Goal: Book appointment/travel/reservation

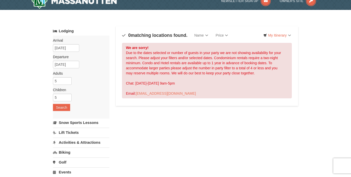
scroll to position [8, 0]
click at [68, 83] on input "4" at bounding box center [62, 81] width 19 height 8
type input "3"
click at [68, 83] on input "3" at bounding box center [62, 81] width 19 height 8
click at [66, 95] on input "6" at bounding box center [62, 98] width 19 height 8
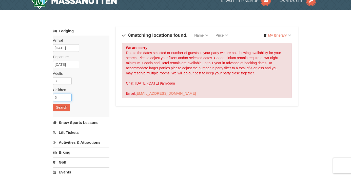
click at [67, 99] on input "5" at bounding box center [62, 98] width 19 height 8
click at [67, 99] on input "4" at bounding box center [62, 98] width 19 height 8
click at [67, 99] on input "3" at bounding box center [62, 98] width 19 height 8
click at [68, 96] on input "4" at bounding box center [62, 98] width 19 height 8
click at [68, 96] on input "5" at bounding box center [62, 98] width 19 height 8
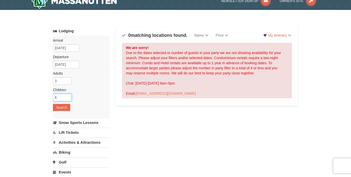
click at [68, 96] on input "6" at bounding box center [62, 98] width 19 height 8
click at [62, 82] on input "3" at bounding box center [62, 81] width 19 height 8
click at [63, 97] on input "6" at bounding box center [62, 98] width 19 height 8
click at [68, 99] on input "5" at bounding box center [62, 98] width 19 height 8
click at [68, 99] on input "4" at bounding box center [62, 98] width 19 height 8
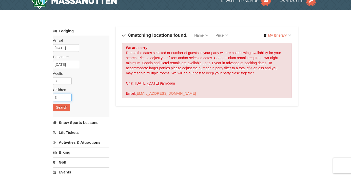
type input "3"
click at [68, 99] on input "3" at bounding box center [62, 98] width 19 height 8
click at [62, 111] on button "Search" at bounding box center [61, 107] width 17 height 7
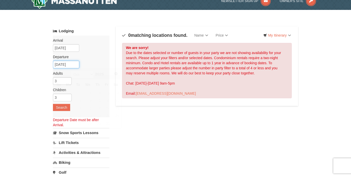
click at [70, 65] on input "[DATE]" at bounding box center [66, 65] width 26 height 8
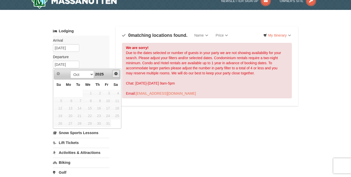
click at [115, 74] on span "Next" at bounding box center [116, 73] width 4 height 4
click at [60, 116] on link "22" at bounding box center [58, 115] width 9 height 7
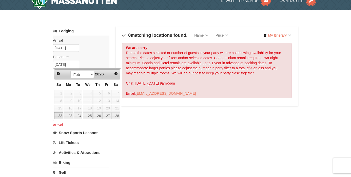
type input "[DATE]"
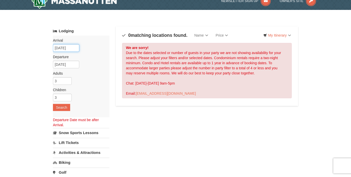
click at [68, 49] on input "[DATE]" at bounding box center [66, 48] width 26 height 8
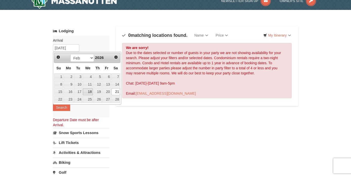
click at [91, 92] on link "18" at bounding box center [88, 91] width 10 height 7
type input "[DATE]"
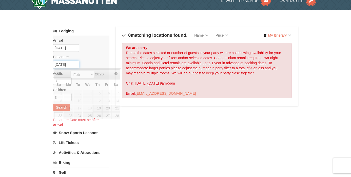
click at [74, 63] on input "[DATE]" at bounding box center [66, 65] width 26 height 8
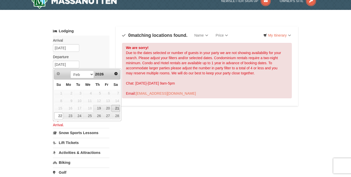
click at [116, 107] on link "21" at bounding box center [116, 108] width 9 height 7
type input "[DATE]"
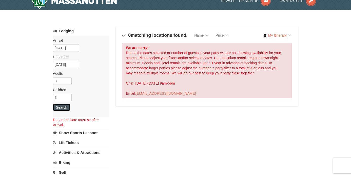
click at [63, 108] on button "Search" at bounding box center [61, 107] width 17 height 7
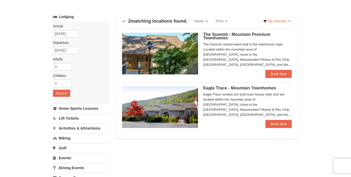
scroll to position [37, 0]
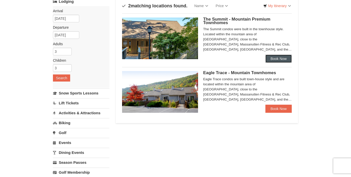
click at [273, 56] on link "Book Now" at bounding box center [279, 59] width 26 height 8
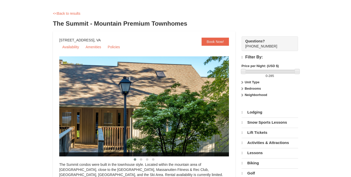
select select "10"
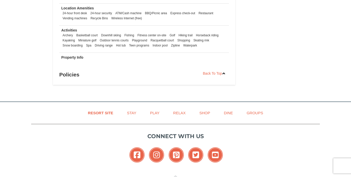
scroll to position [689, 0]
